Goal: Task Accomplishment & Management: Use online tool/utility

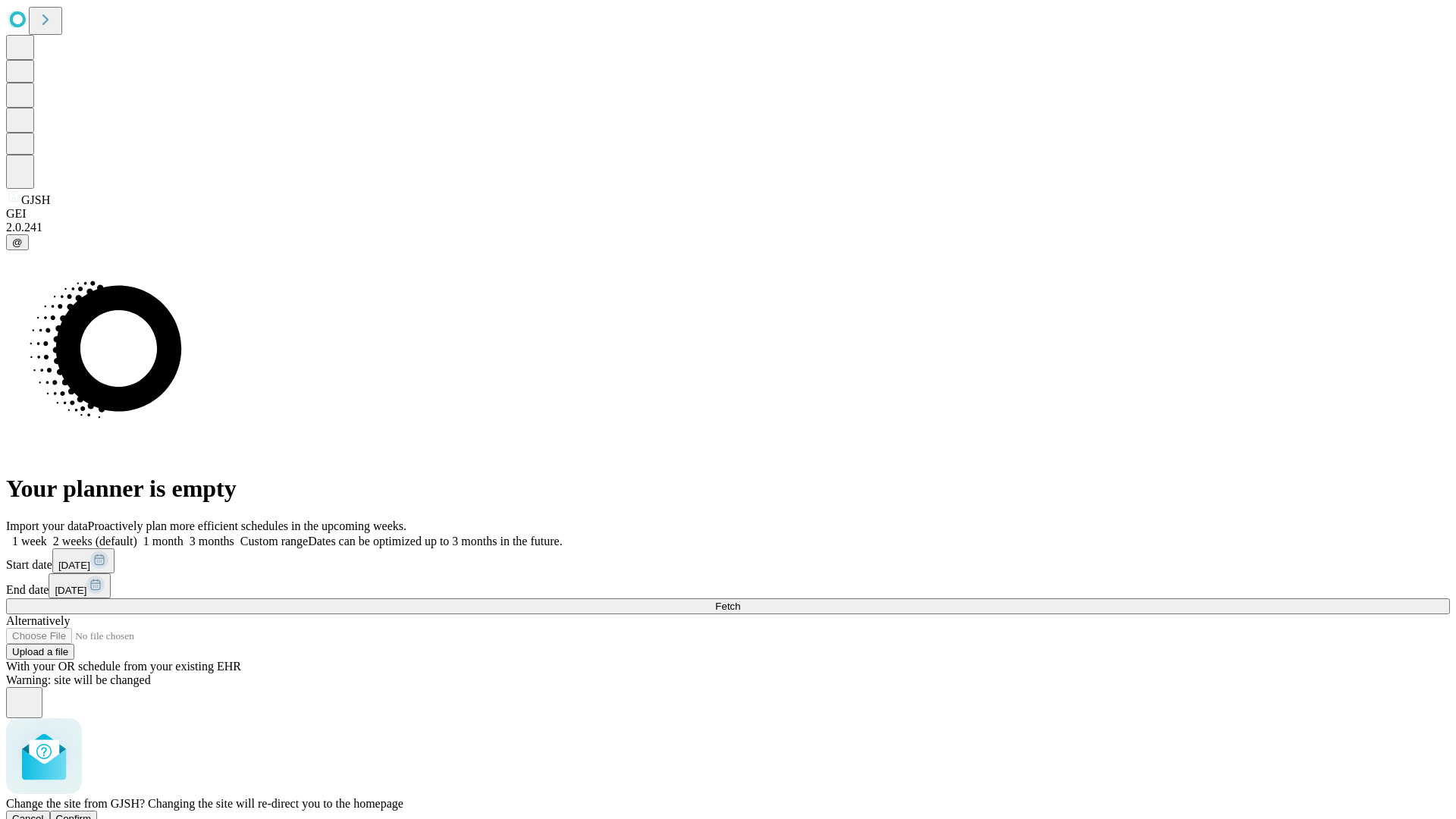
click at [92, 813] on span "Confirm" at bounding box center [74, 818] width 36 height 12
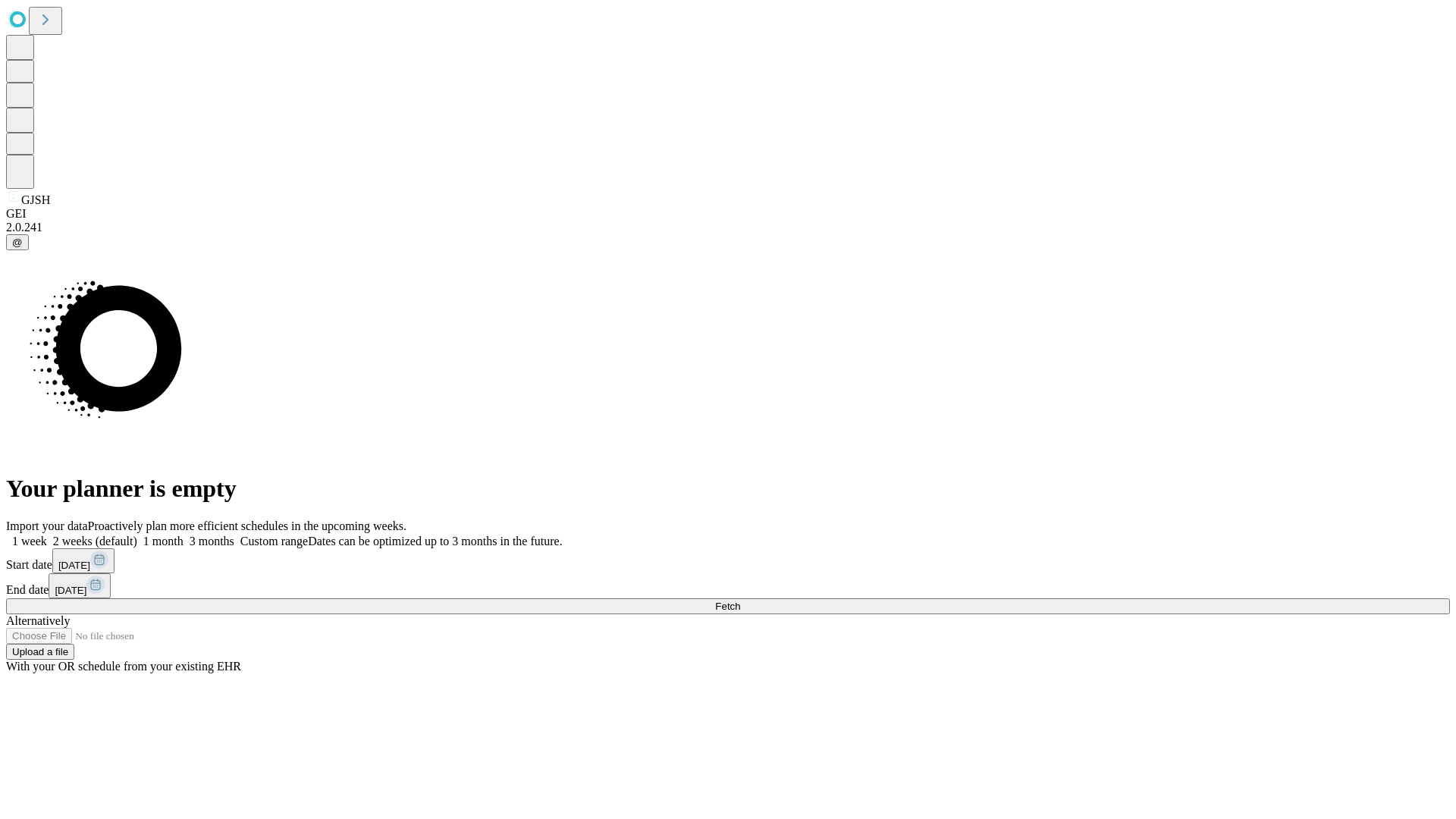
click at [137, 535] on label "2 weeks (default)" at bounding box center [92, 541] width 90 height 13
click at [740, 600] on span "Fetch" at bounding box center [727, 605] width 25 height 12
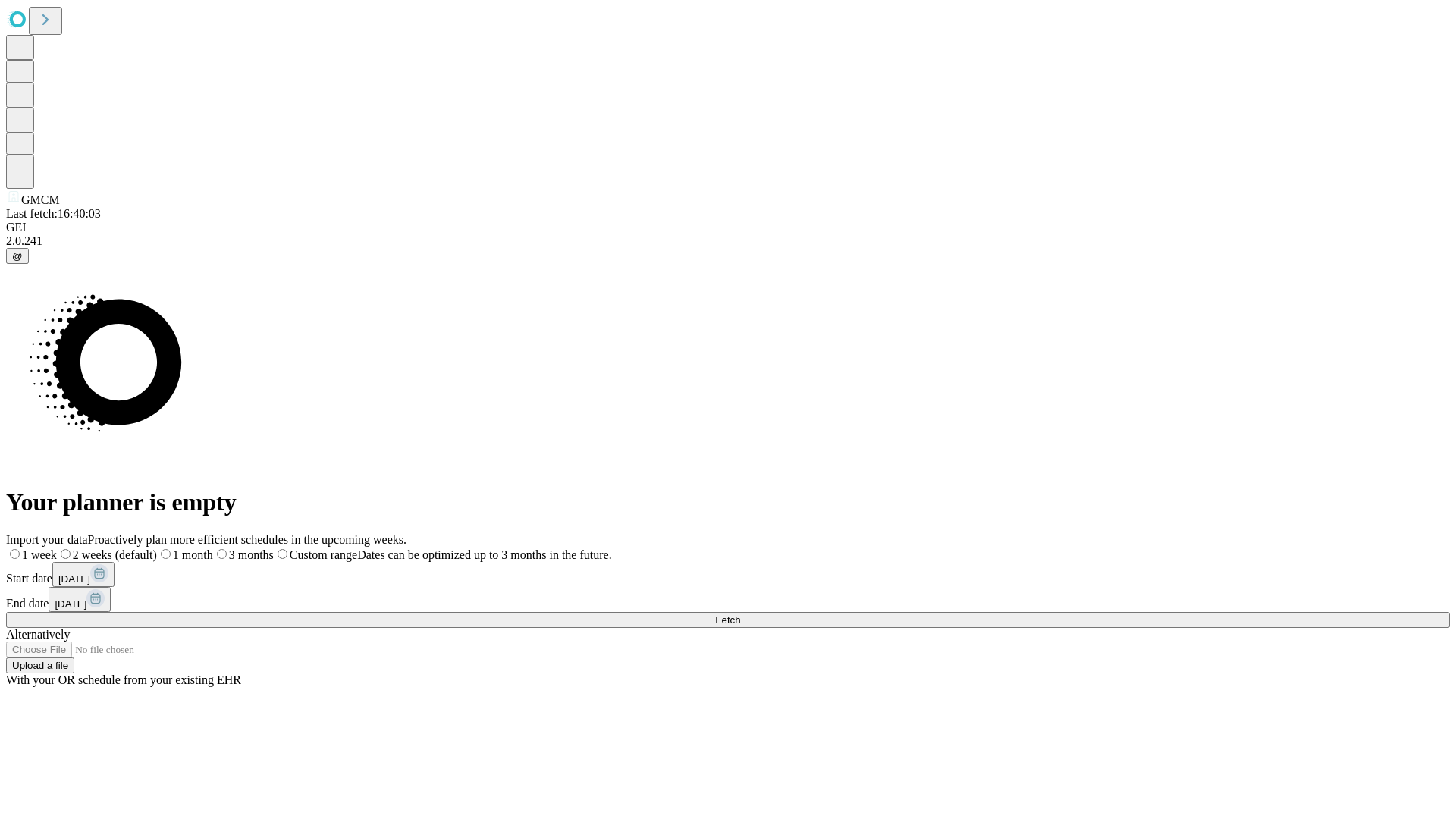
click at [740, 614] on span "Fetch" at bounding box center [727, 620] width 25 height 12
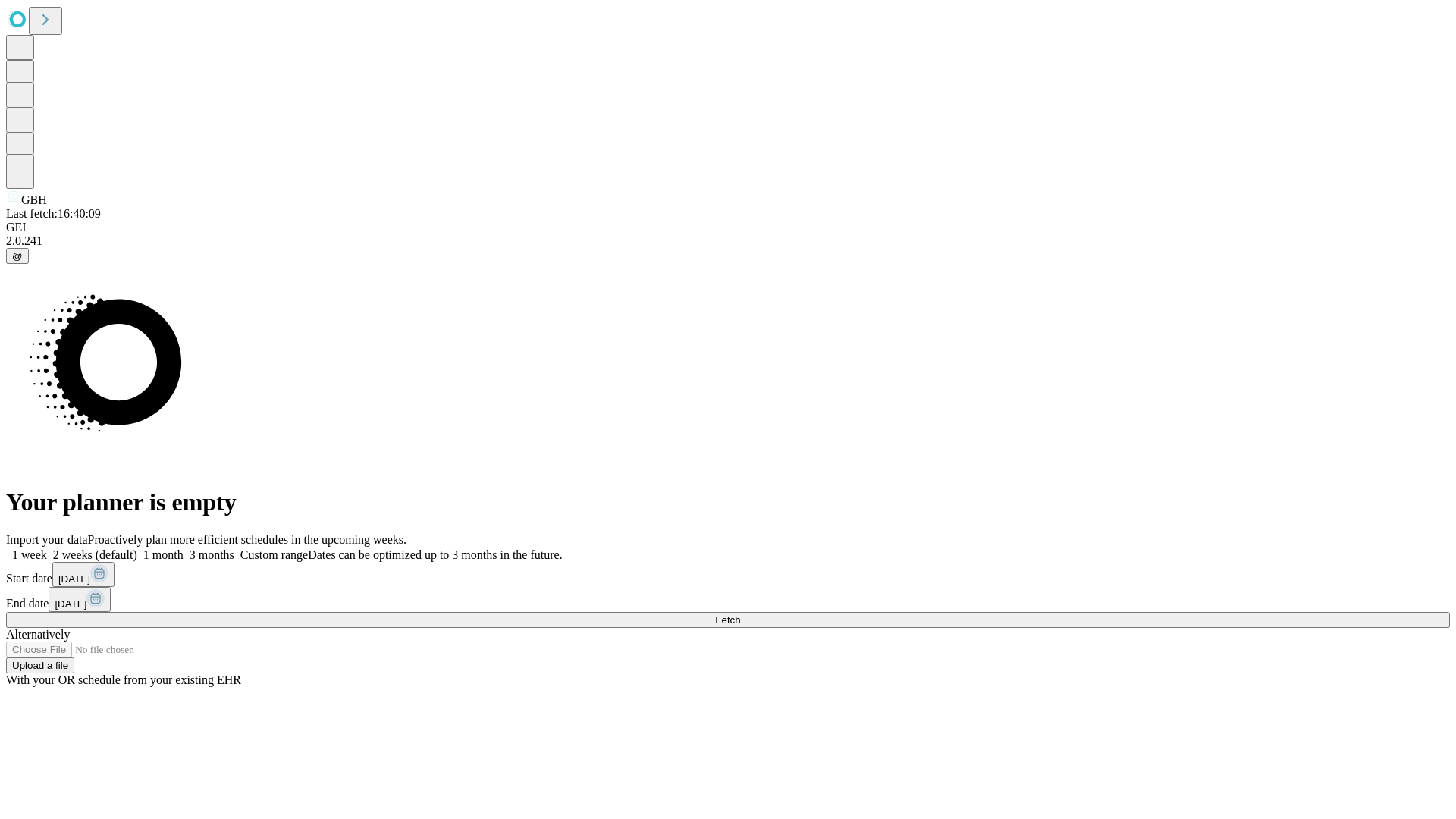
click at [137, 548] on label "2 weeks (default)" at bounding box center [92, 554] width 90 height 13
click at [740, 614] on span "Fetch" at bounding box center [727, 620] width 25 height 12
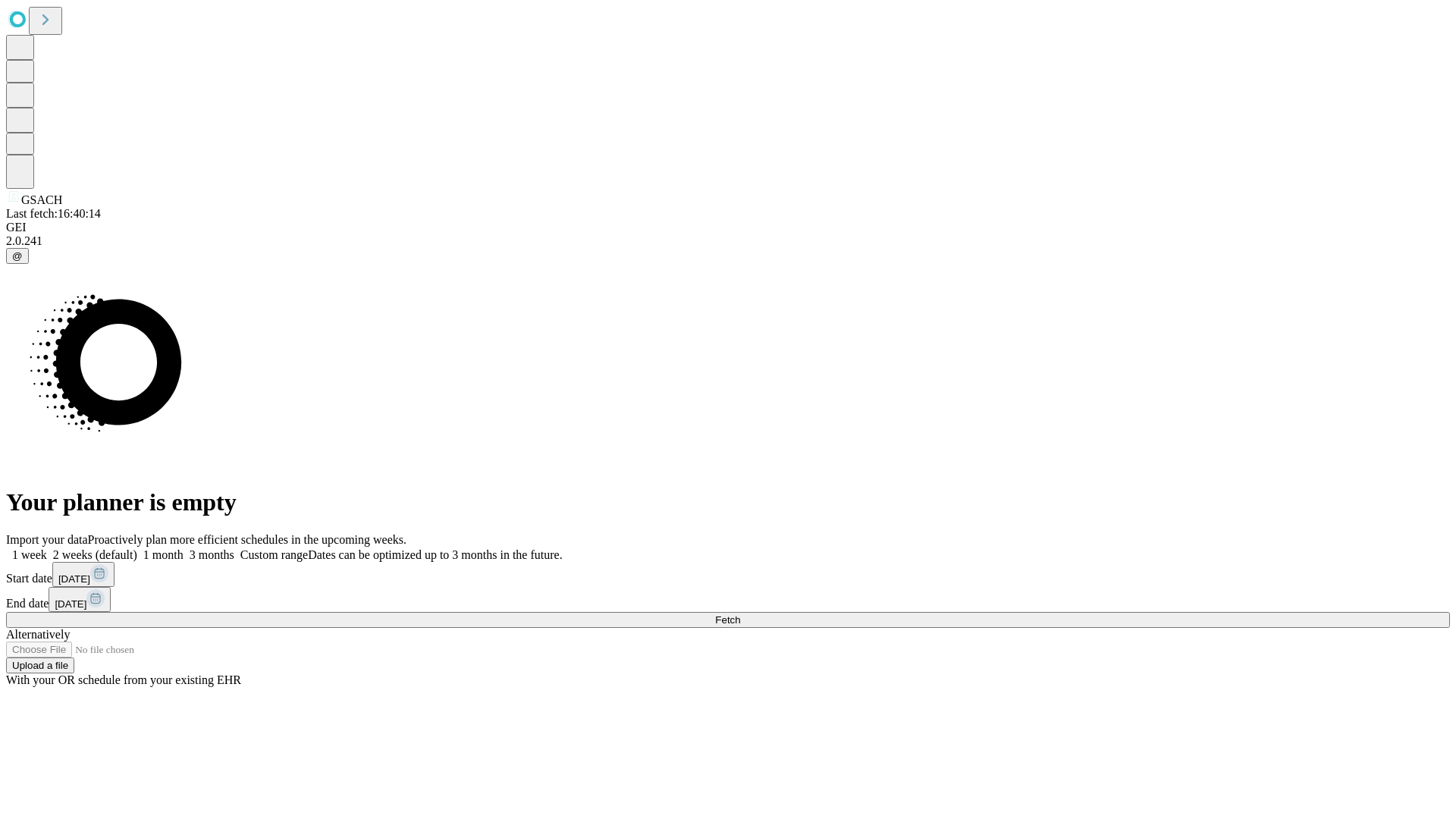
click at [137, 548] on label "2 weeks (default)" at bounding box center [92, 554] width 90 height 13
click at [740, 614] on span "Fetch" at bounding box center [727, 620] width 25 height 12
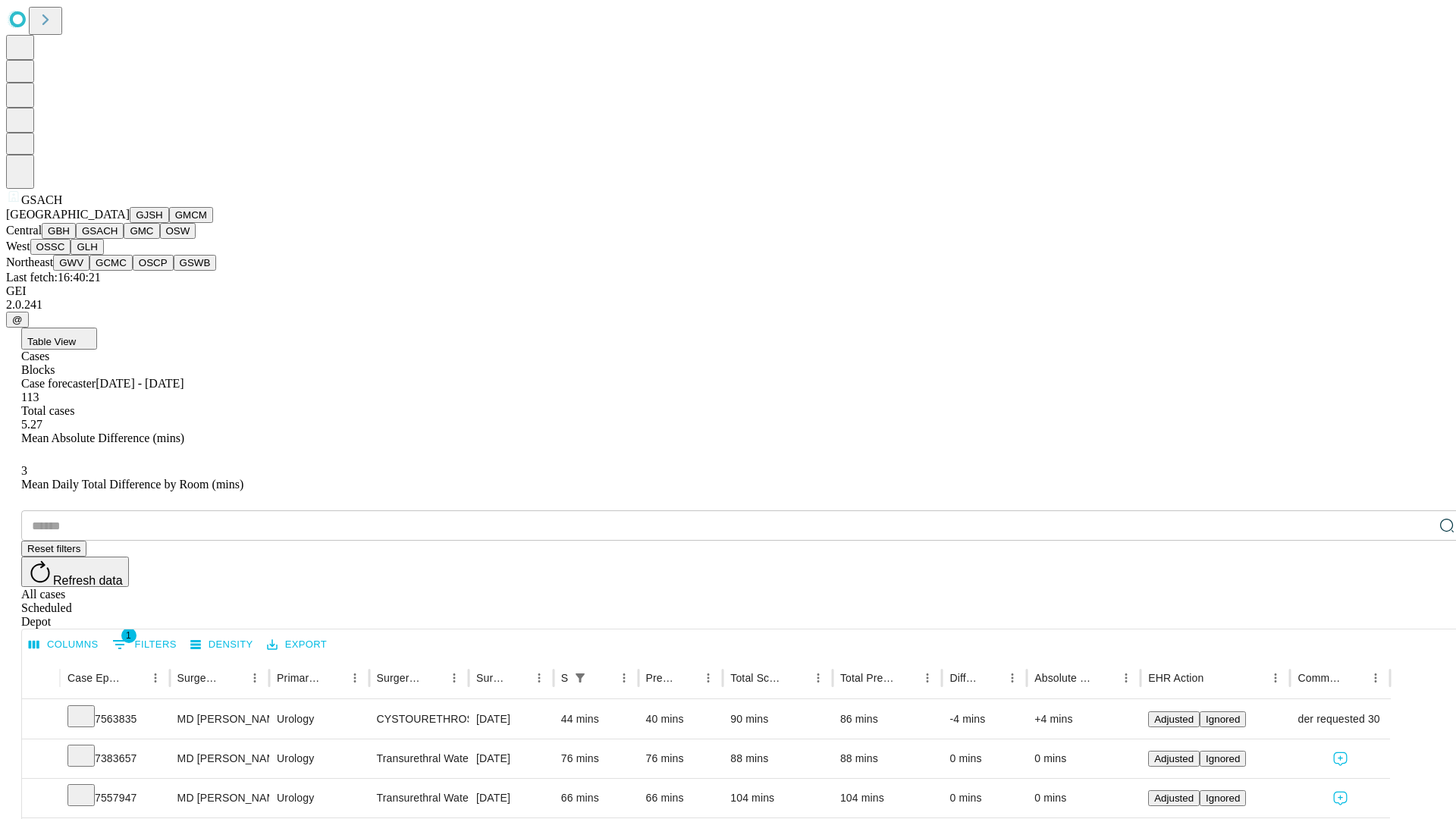
click at [123, 239] on button "GMC" at bounding box center [141, 231] width 36 height 16
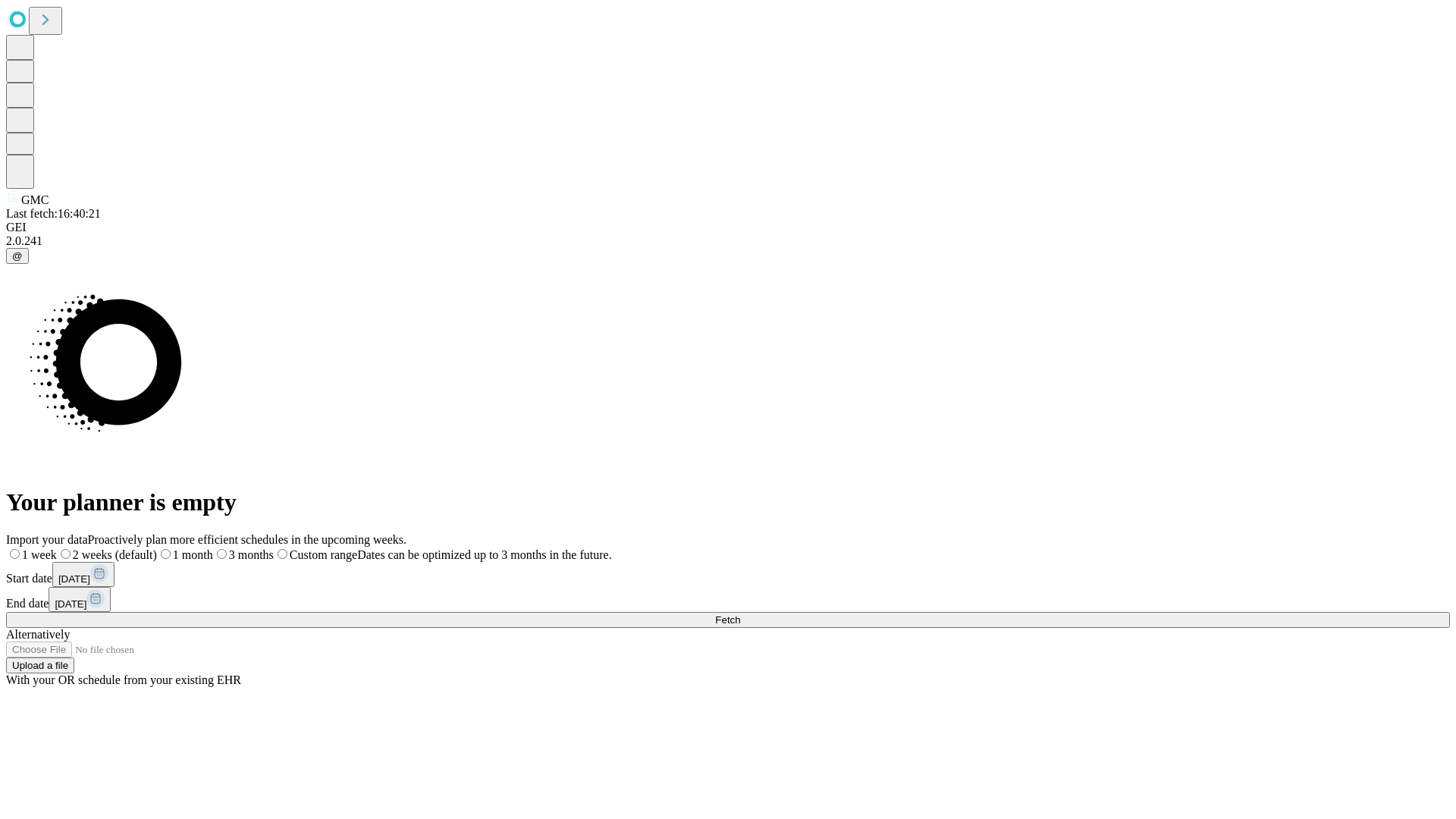
click at [157, 548] on label "2 weeks (default)" at bounding box center [107, 554] width 100 height 13
click at [740, 614] on span "Fetch" at bounding box center [727, 620] width 25 height 12
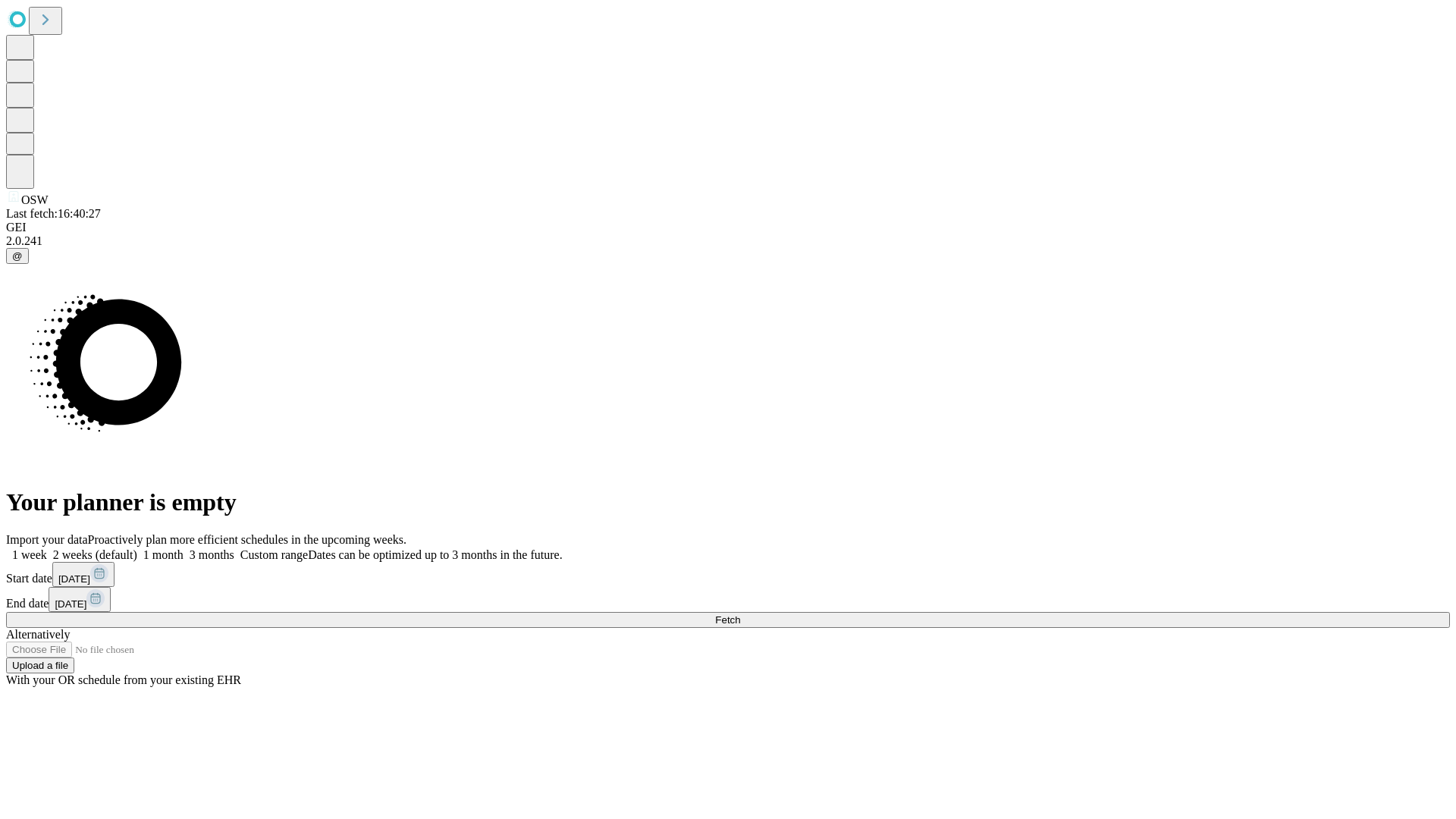
click at [137, 548] on label "2 weeks (default)" at bounding box center [92, 554] width 90 height 13
click at [740, 614] on span "Fetch" at bounding box center [727, 620] width 25 height 12
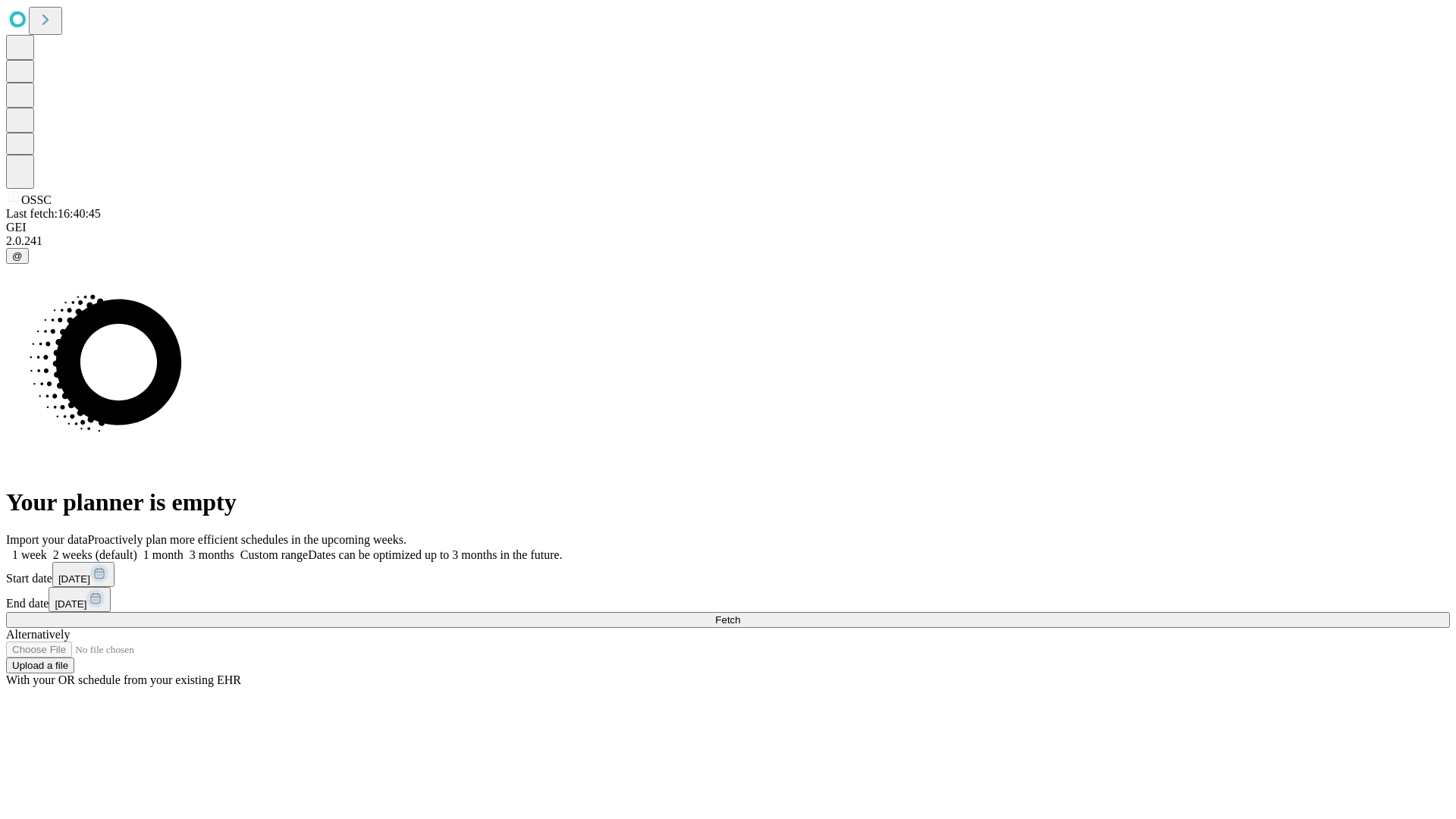
click at [740, 614] on span "Fetch" at bounding box center [727, 620] width 25 height 12
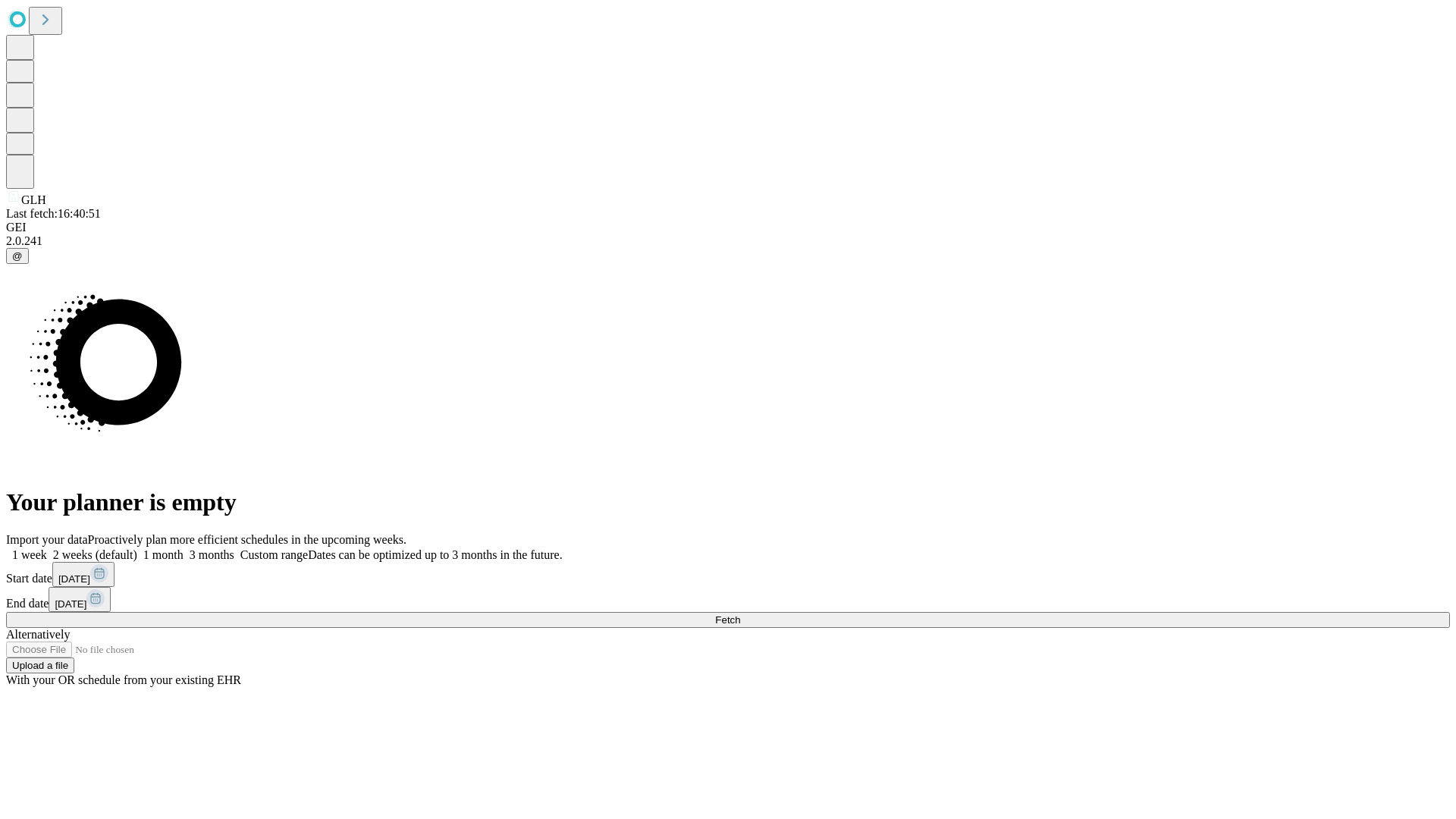
click at [137, 548] on label "2 weeks (default)" at bounding box center [92, 554] width 90 height 13
click at [740, 614] on span "Fetch" at bounding box center [727, 620] width 25 height 12
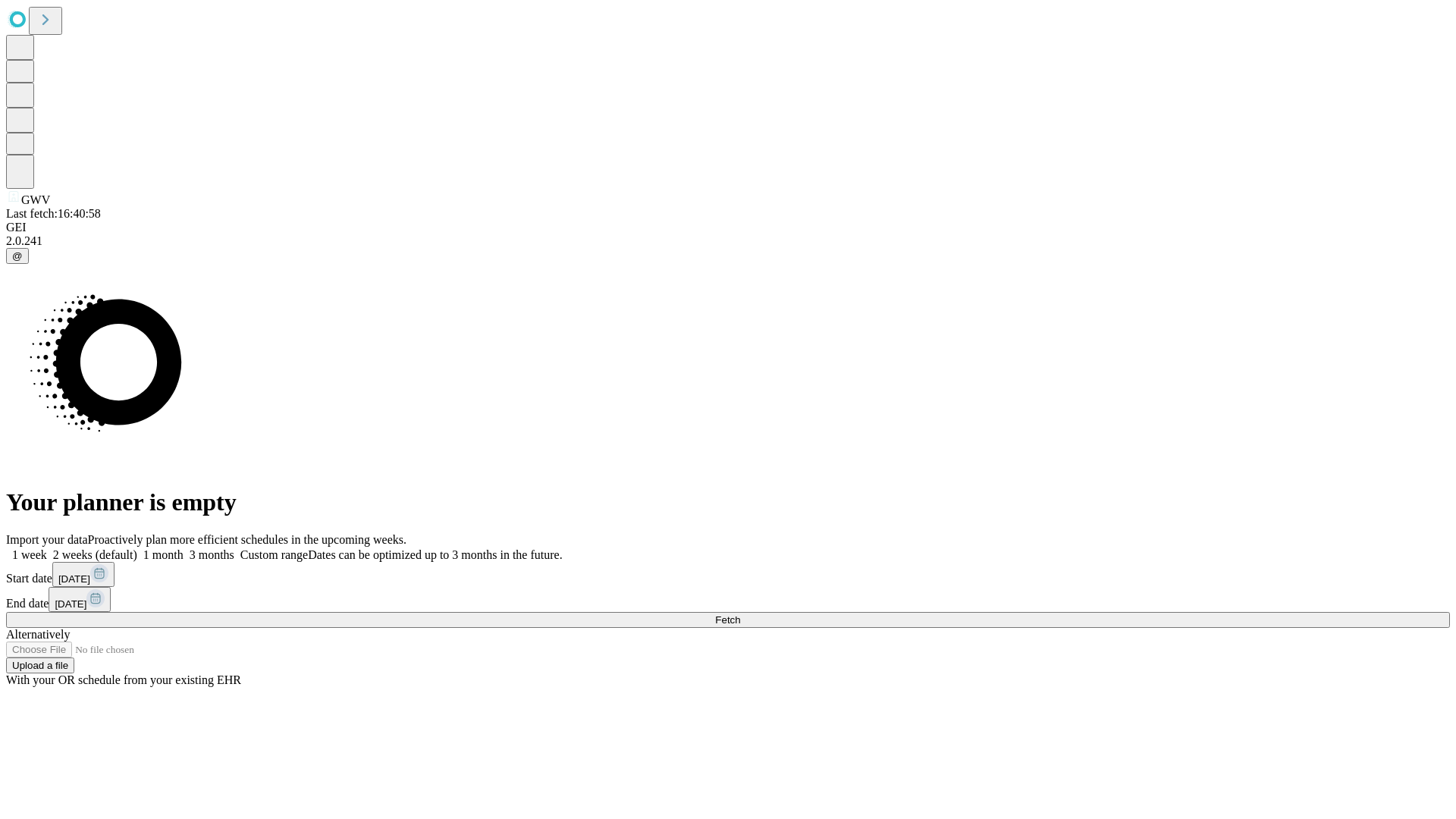
click at [137, 548] on label "2 weeks (default)" at bounding box center [92, 554] width 90 height 13
click at [740, 614] on span "Fetch" at bounding box center [727, 620] width 25 height 12
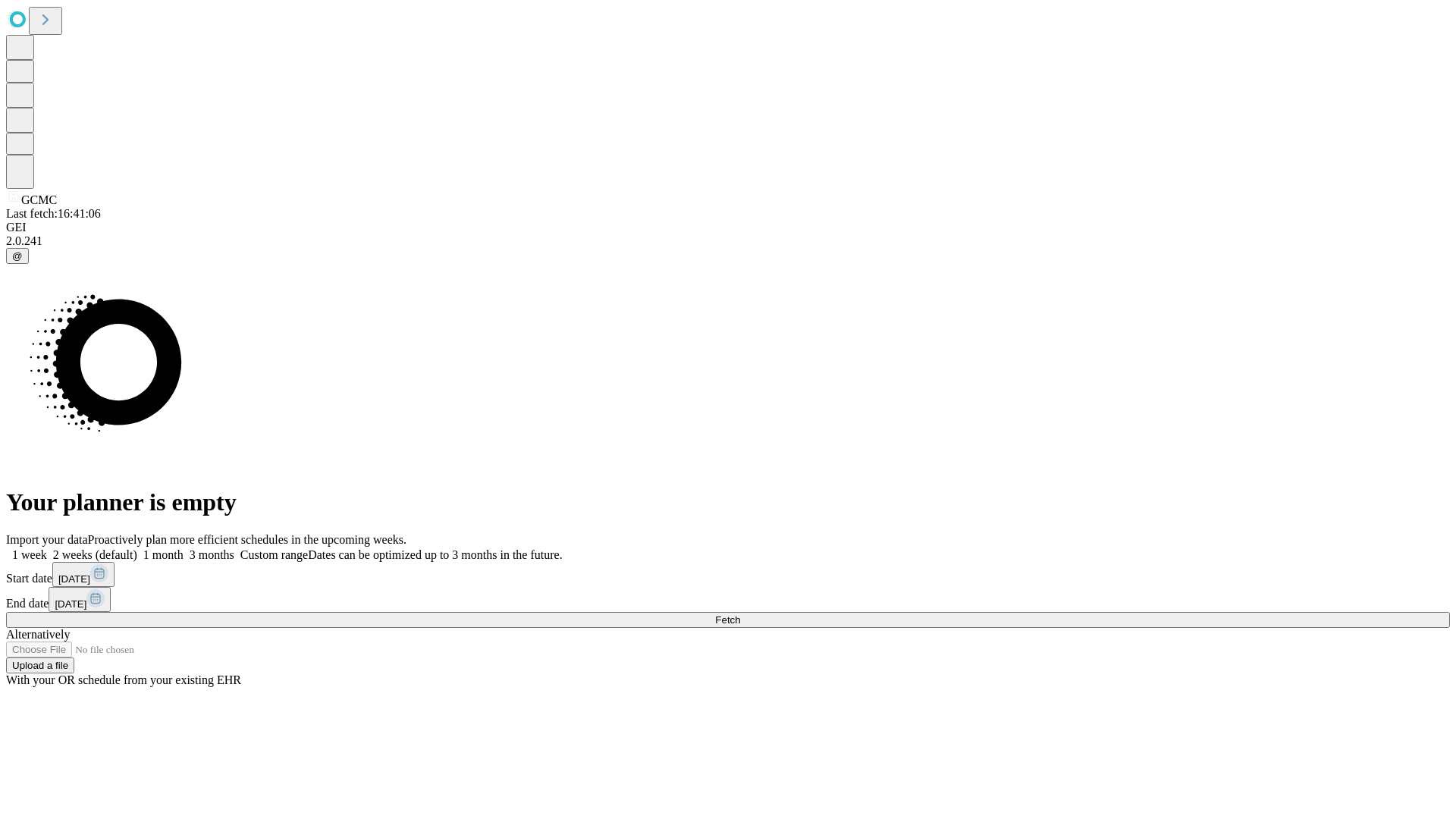
click at [137, 548] on label "2 weeks (default)" at bounding box center [92, 554] width 90 height 13
click at [740, 614] on span "Fetch" at bounding box center [727, 620] width 25 height 12
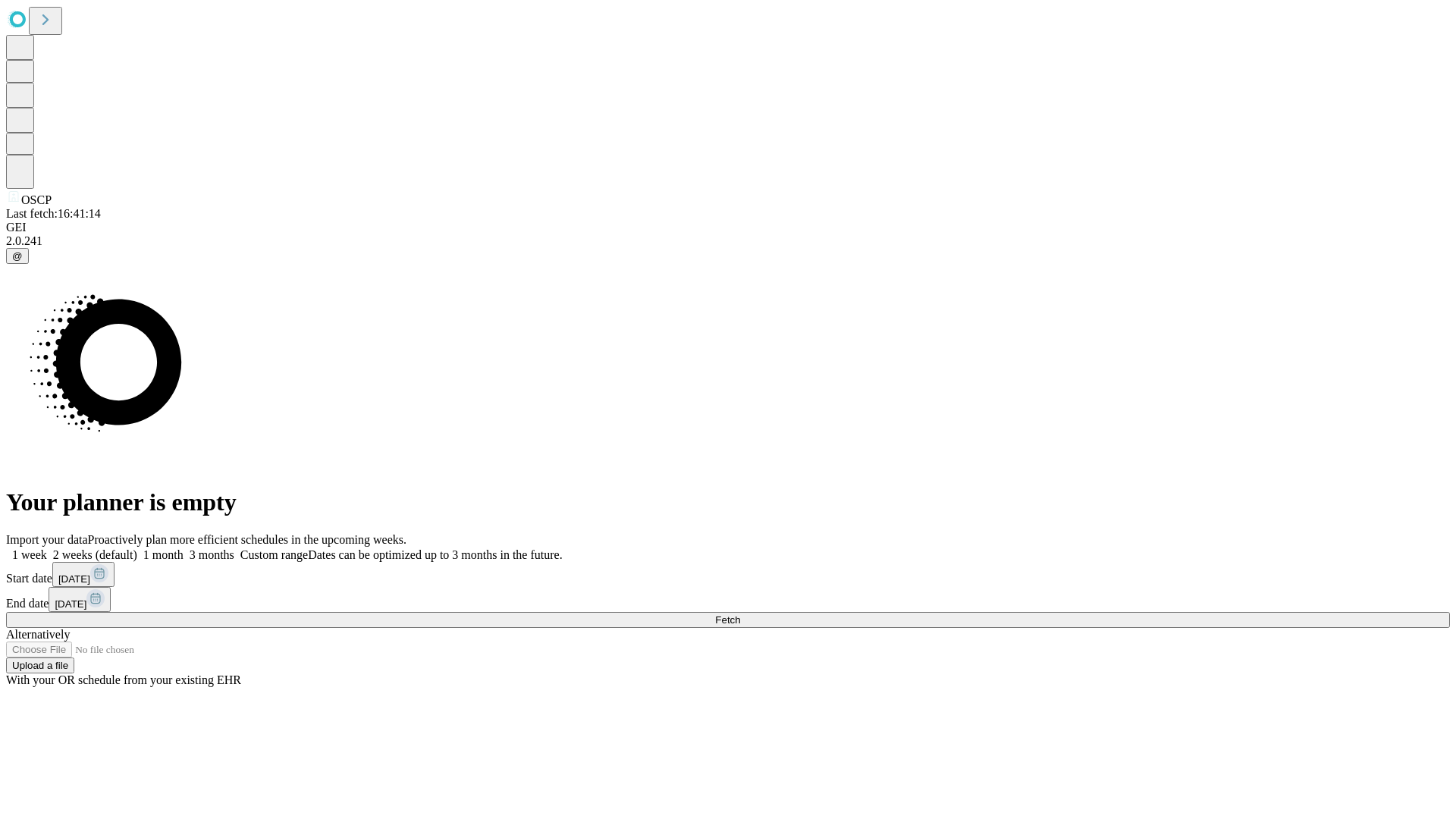
click at [137, 548] on label "2 weeks (default)" at bounding box center [92, 554] width 90 height 13
click at [740, 614] on span "Fetch" at bounding box center [727, 620] width 25 height 12
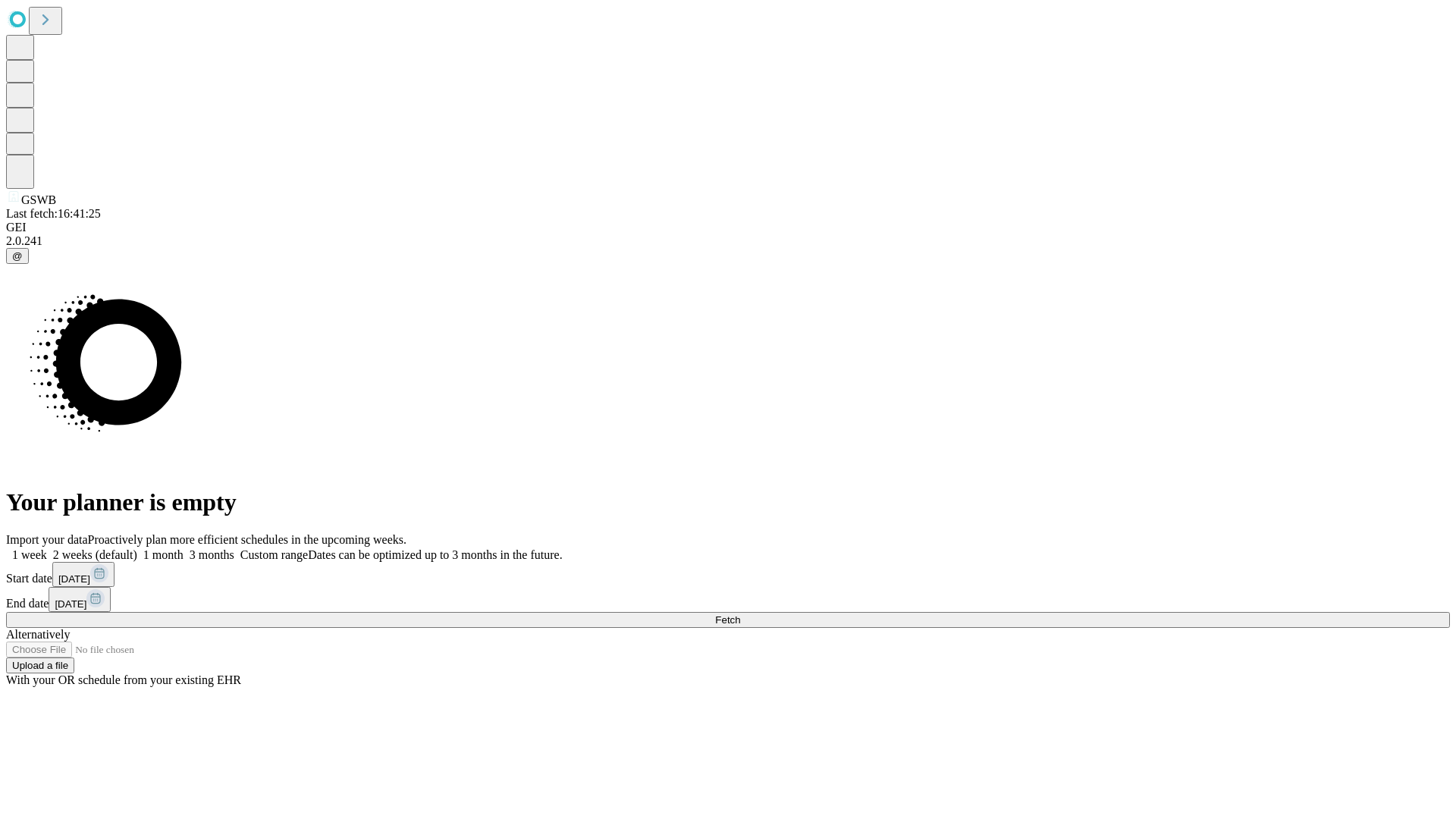
click at [137, 548] on label "2 weeks (default)" at bounding box center [92, 554] width 90 height 13
click at [740, 614] on span "Fetch" at bounding box center [727, 620] width 25 height 12
